Goal: Information Seeking & Learning: Learn about a topic

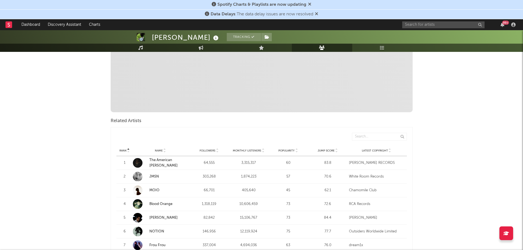
scroll to position [122, 0]
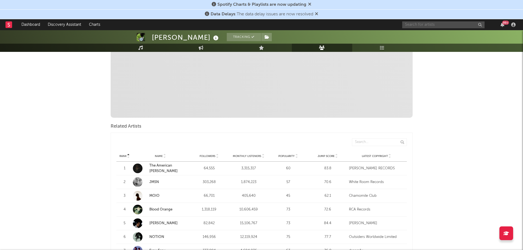
click at [458, 24] on input "text" at bounding box center [443, 24] width 82 height 7
type input "mallrat"
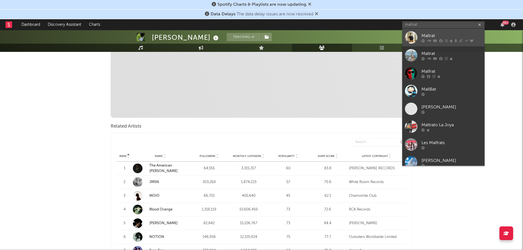
click at [453, 35] on div "Mallrat" at bounding box center [452, 35] width 60 height 7
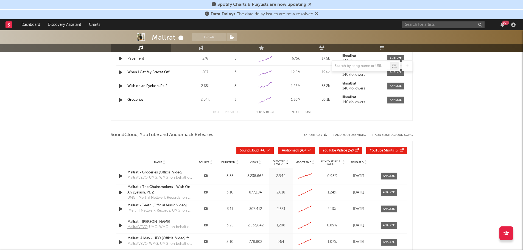
scroll to position [555, 0]
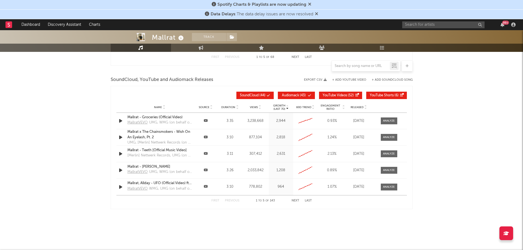
select select "6m"
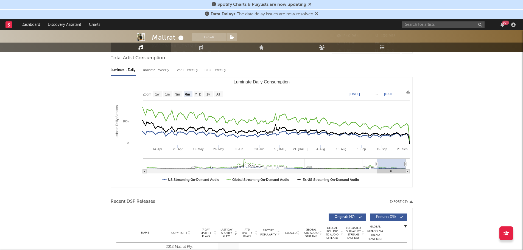
scroll to position [0, 0]
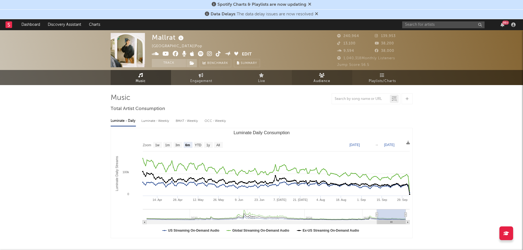
click at [321, 77] on icon at bounding box center [322, 75] width 6 height 4
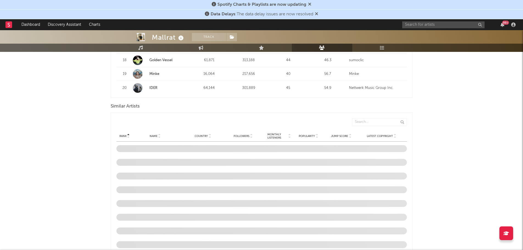
scroll to position [522, 0]
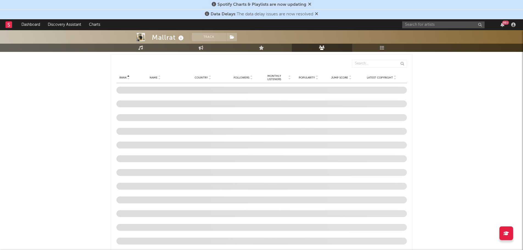
click at [197, 77] on span "Country" at bounding box center [201, 77] width 13 height 3
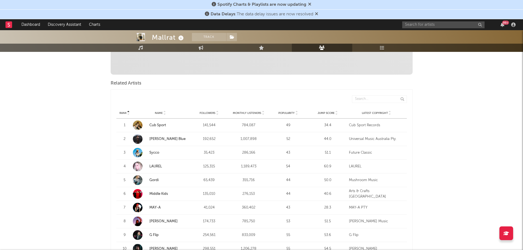
scroll to position [192, 0]
